Goal: Information Seeking & Learning: Learn about a topic

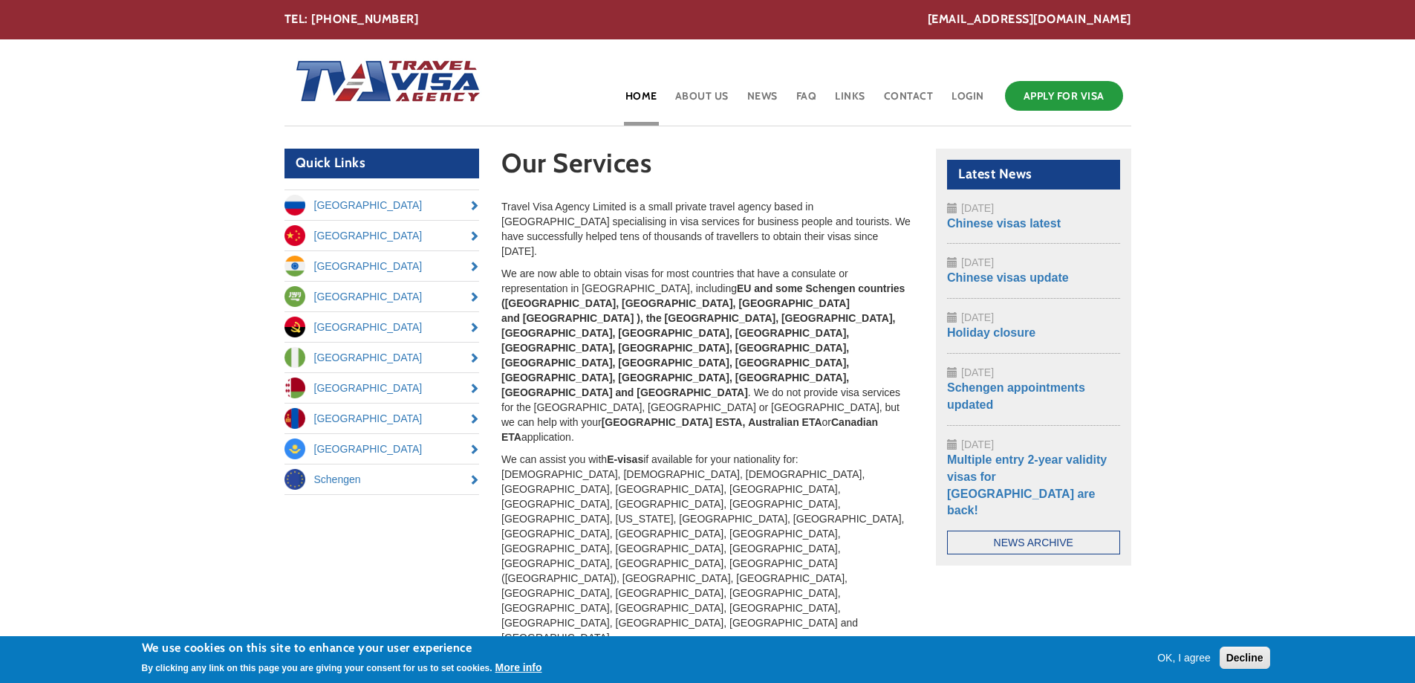
click at [643, 217] on p "Travel Visa Agency Limited is a small private travel agency based in [GEOGRAPHI…" at bounding box center [707, 228] width 412 height 59
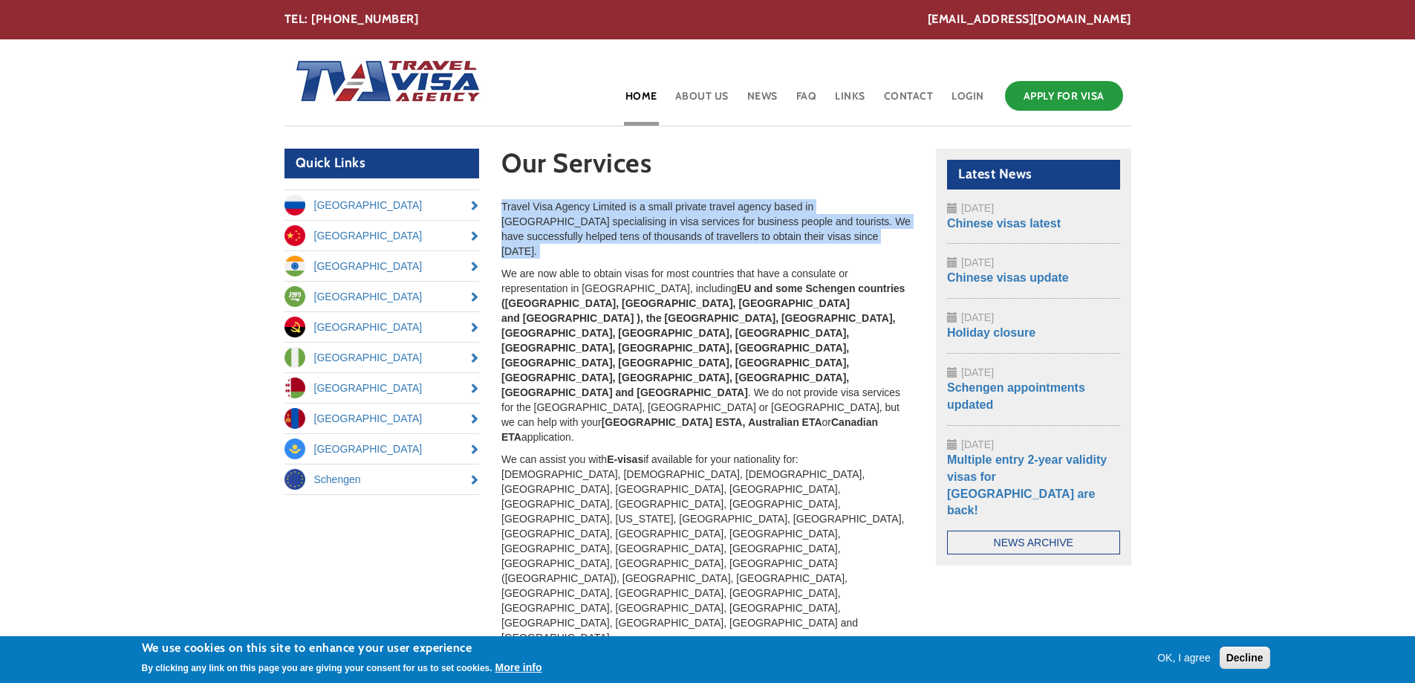
click at [643, 217] on p "Travel Visa Agency Limited is a small private travel agency based in [GEOGRAPHI…" at bounding box center [707, 228] width 412 height 59
click at [643, 212] on p "Travel Visa Agency Limited is a small private travel agency based in [GEOGRAPHI…" at bounding box center [707, 228] width 412 height 59
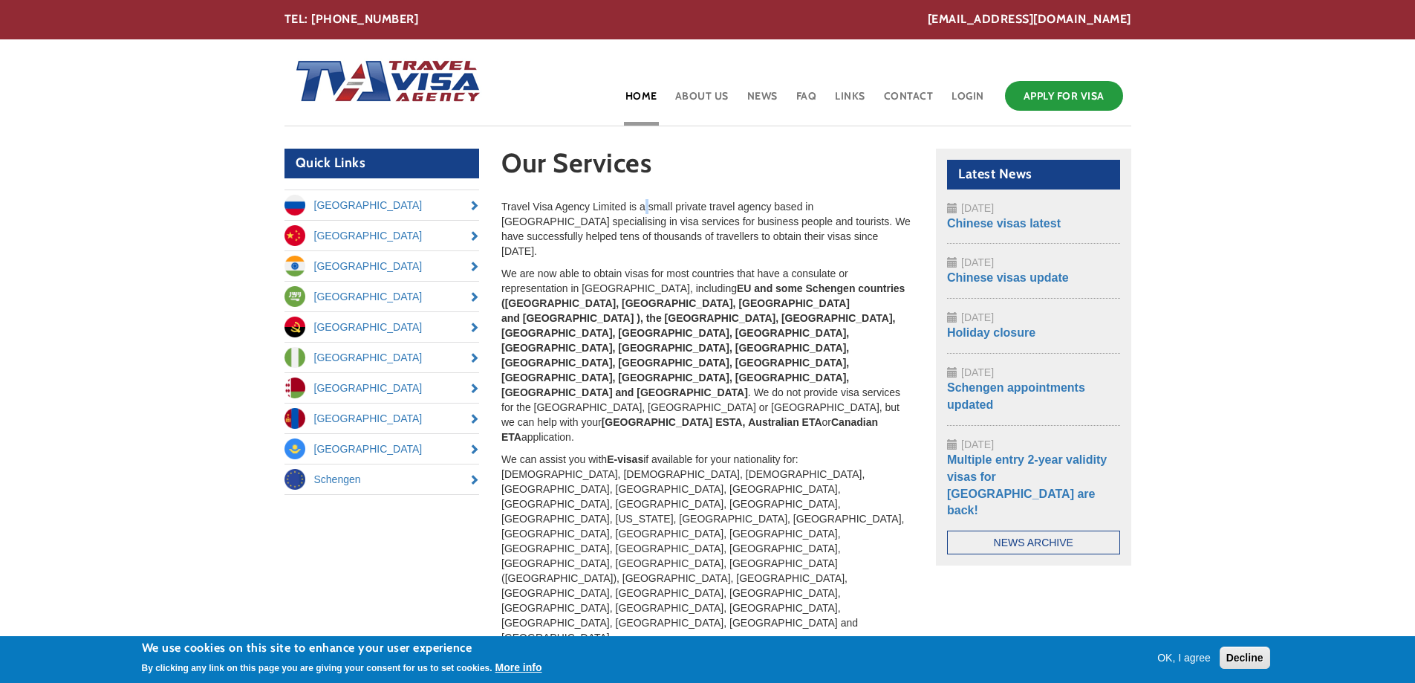
click at [643, 212] on p "Travel Visa Agency Limited is a small private travel agency based in [GEOGRAPHI…" at bounding box center [707, 228] width 412 height 59
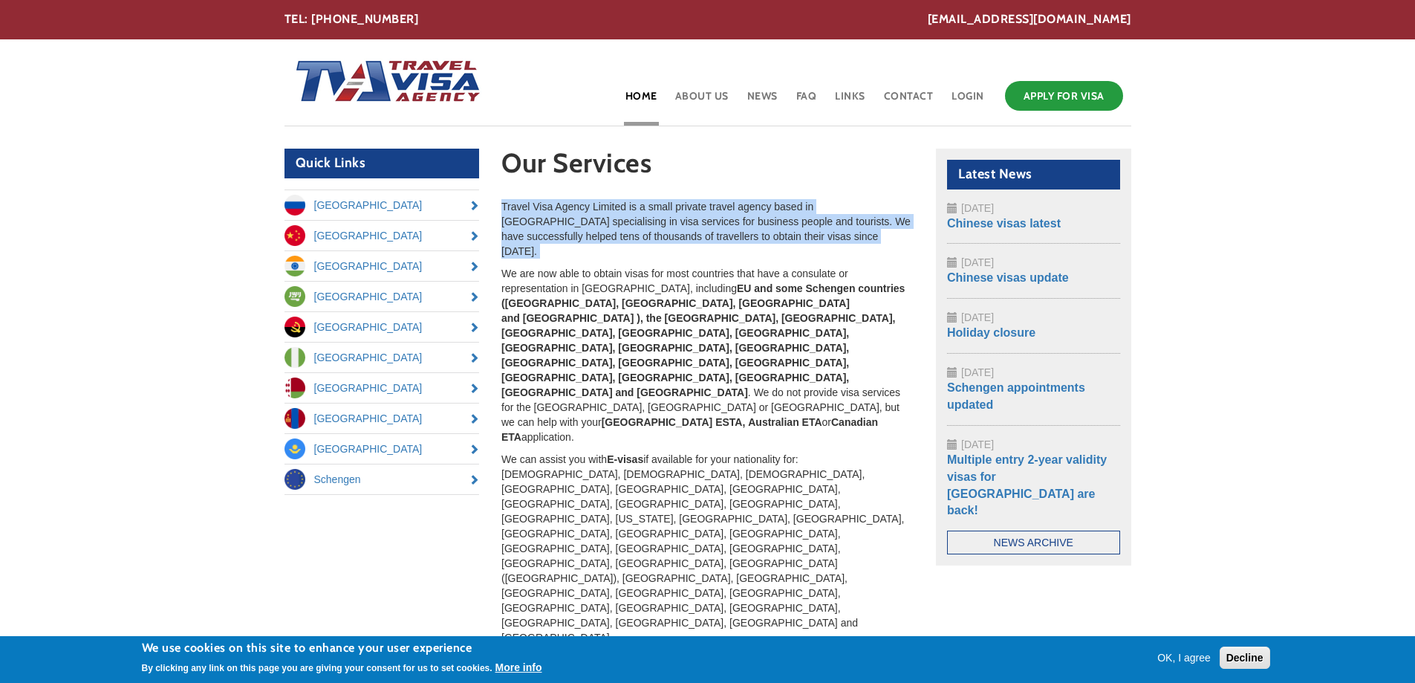
click at [643, 212] on p "Travel Visa Agency Limited is a small private travel agency based in [GEOGRAPHI…" at bounding box center [707, 228] width 412 height 59
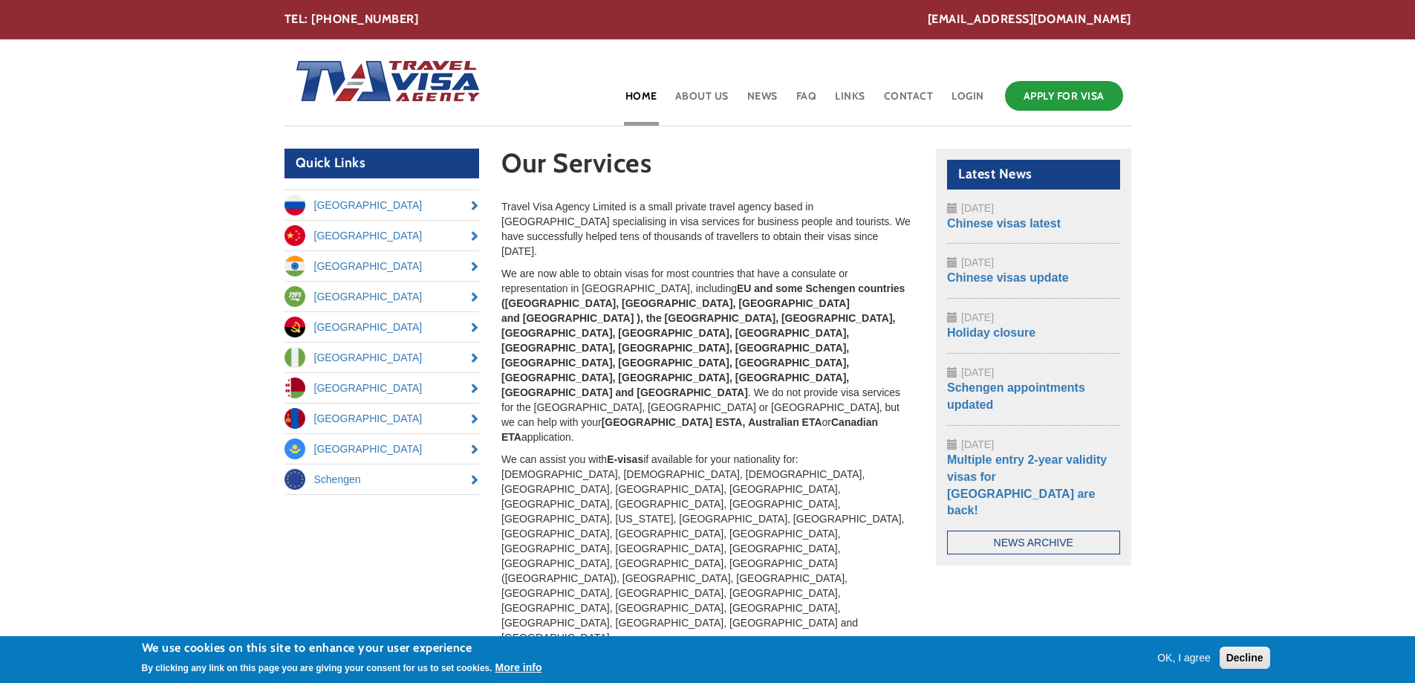
click at [651, 270] on p "We are now able to obtain visas for most countries that have a consulate or rep…" at bounding box center [707, 355] width 412 height 178
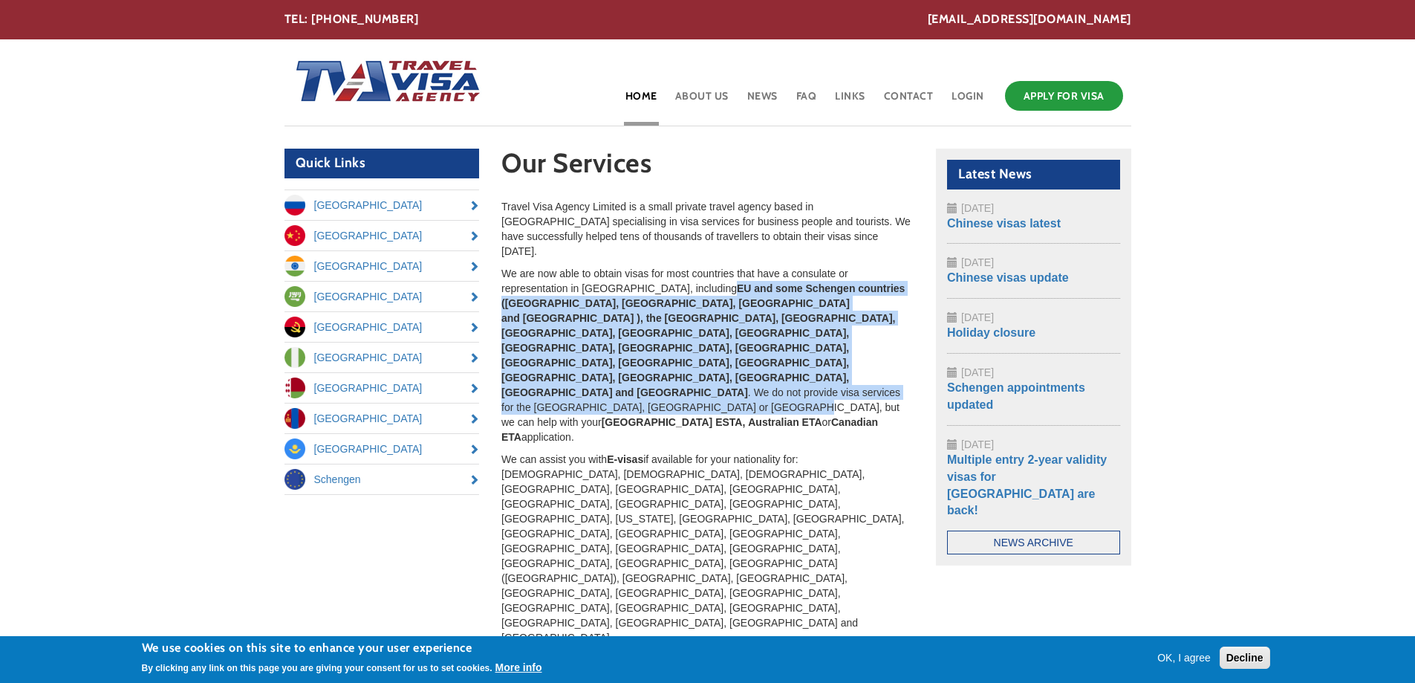
drag, startPoint x: 665, startPoint y: 269, endPoint x: 703, endPoint y: 334, distance: 75.6
click at [709, 334] on p "We are now able to obtain visas for most countries that have a consulate or rep…" at bounding box center [707, 355] width 412 height 178
click at [703, 334] on p "We are now able to obtain visas for most countries that have a consulate or rep…" at bounding box center [707, 355] width 412 height 178
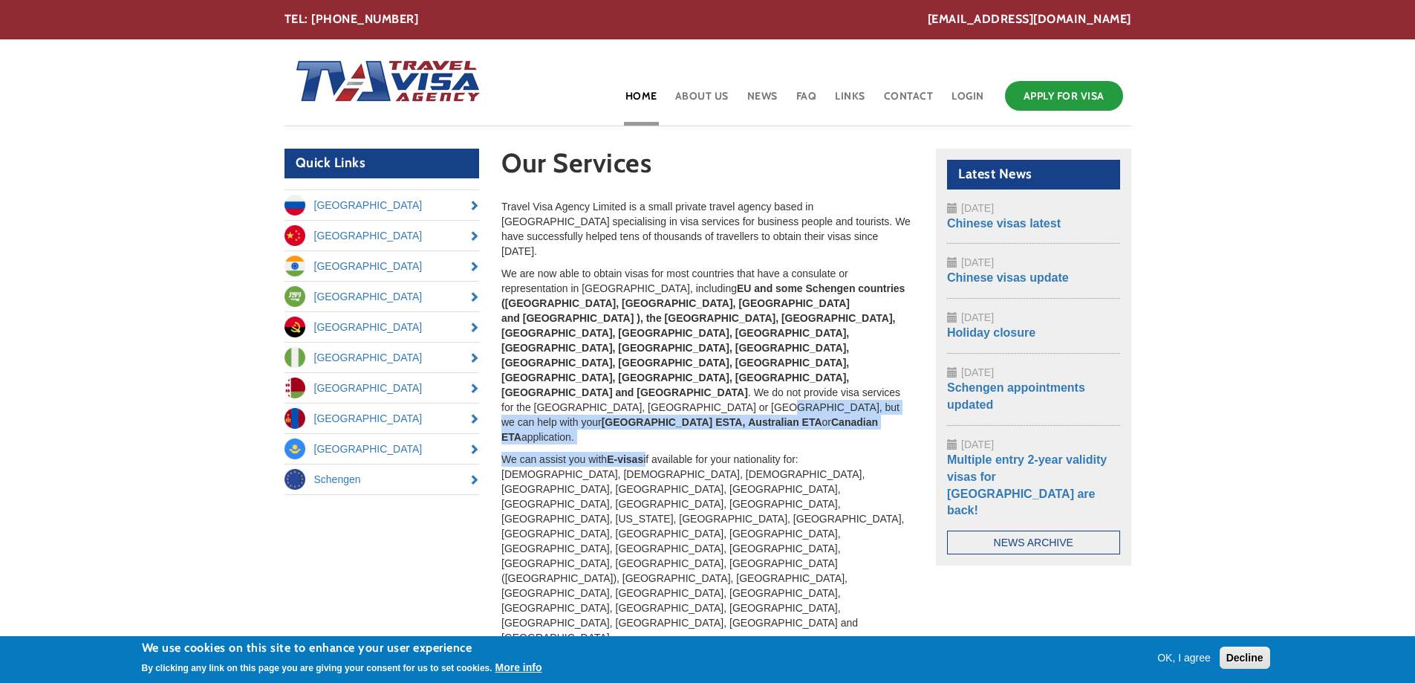
drag, startPoint x: 688, startPoint y: 336, endPoint x: 651, endPoint y: 374, distance: 53.1
click at [651, 374] on div "Travel Visa Agency Limited is a small private travel agency based in [GEOGRAPHI…" at bounding box center [707, 559] width 412 height 721
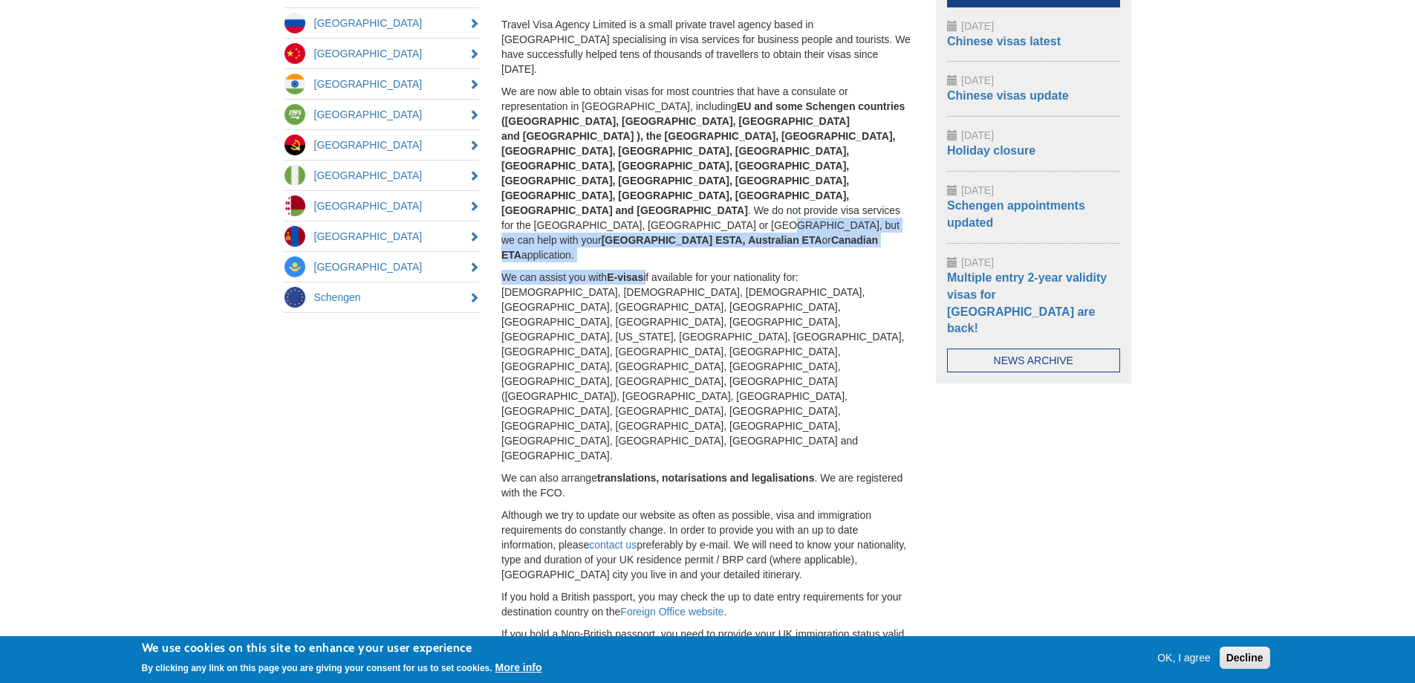
scroll to position [206, 0]
